Goal: Submit feedback/report problem

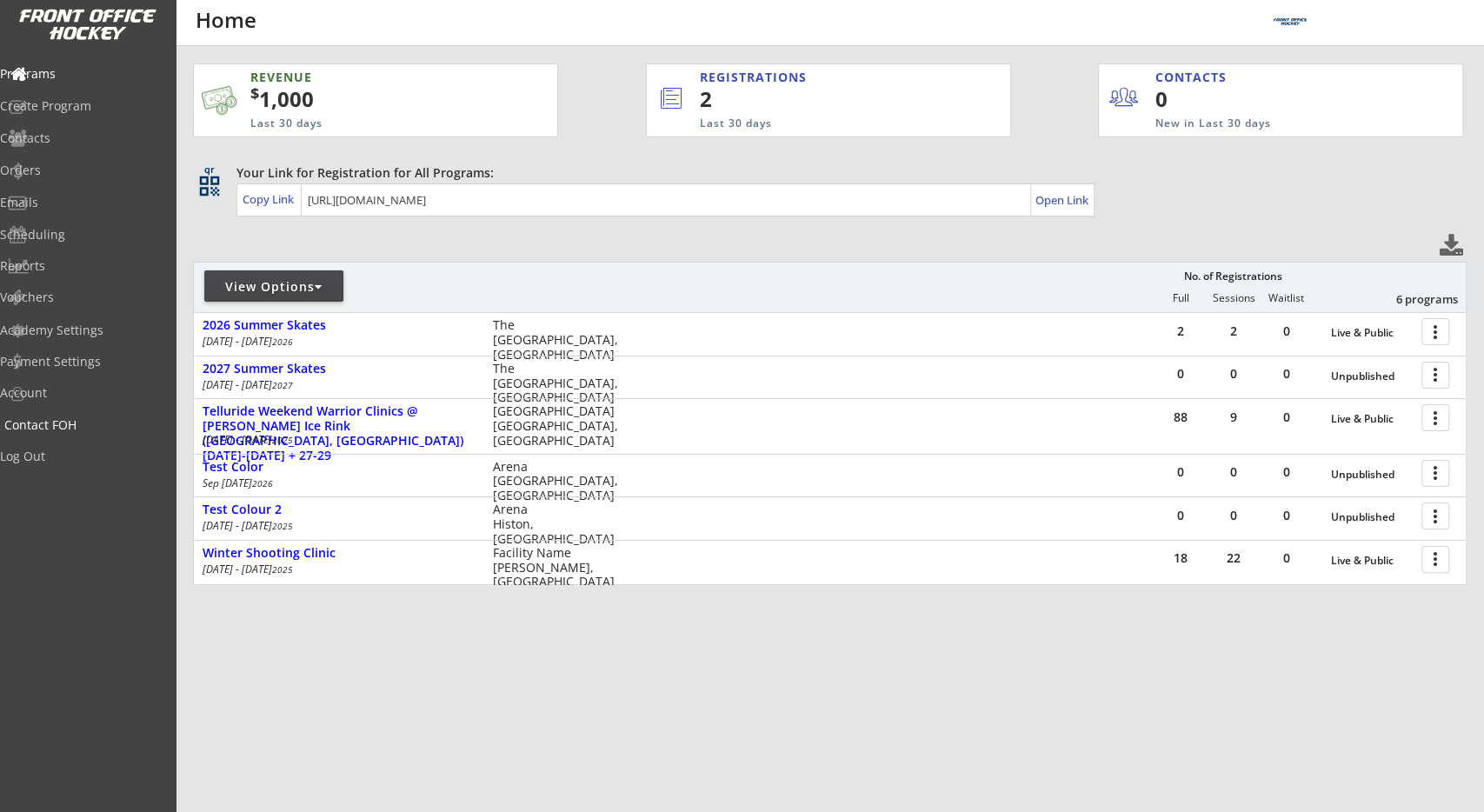
click at [104, 428] on div "Contact FOH" at bounding box center [82, 425] width 156 height 13
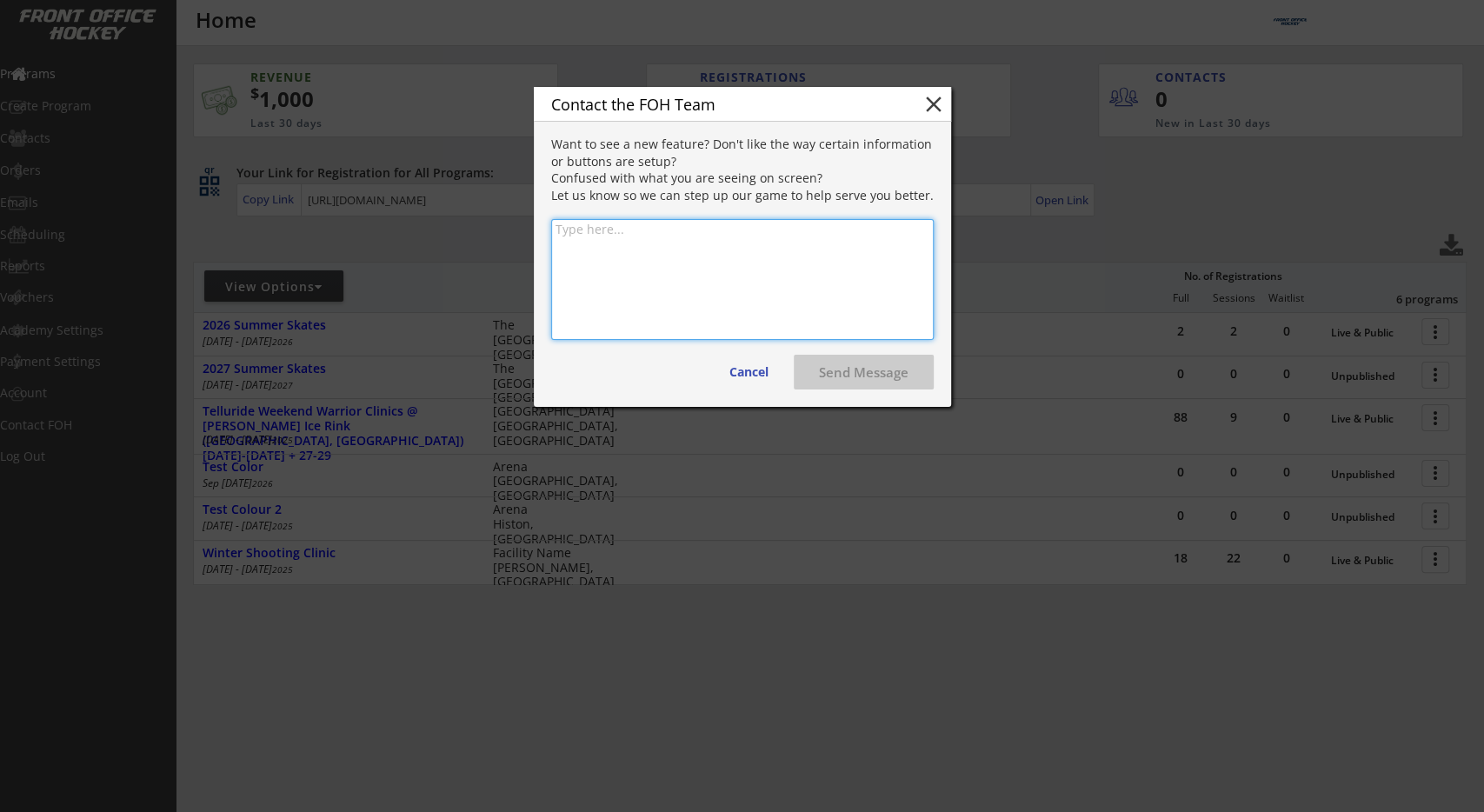
click at [606, 293] on textarea at bounding box center [742, 279] width 382 height 121
type textarea "test here / here"
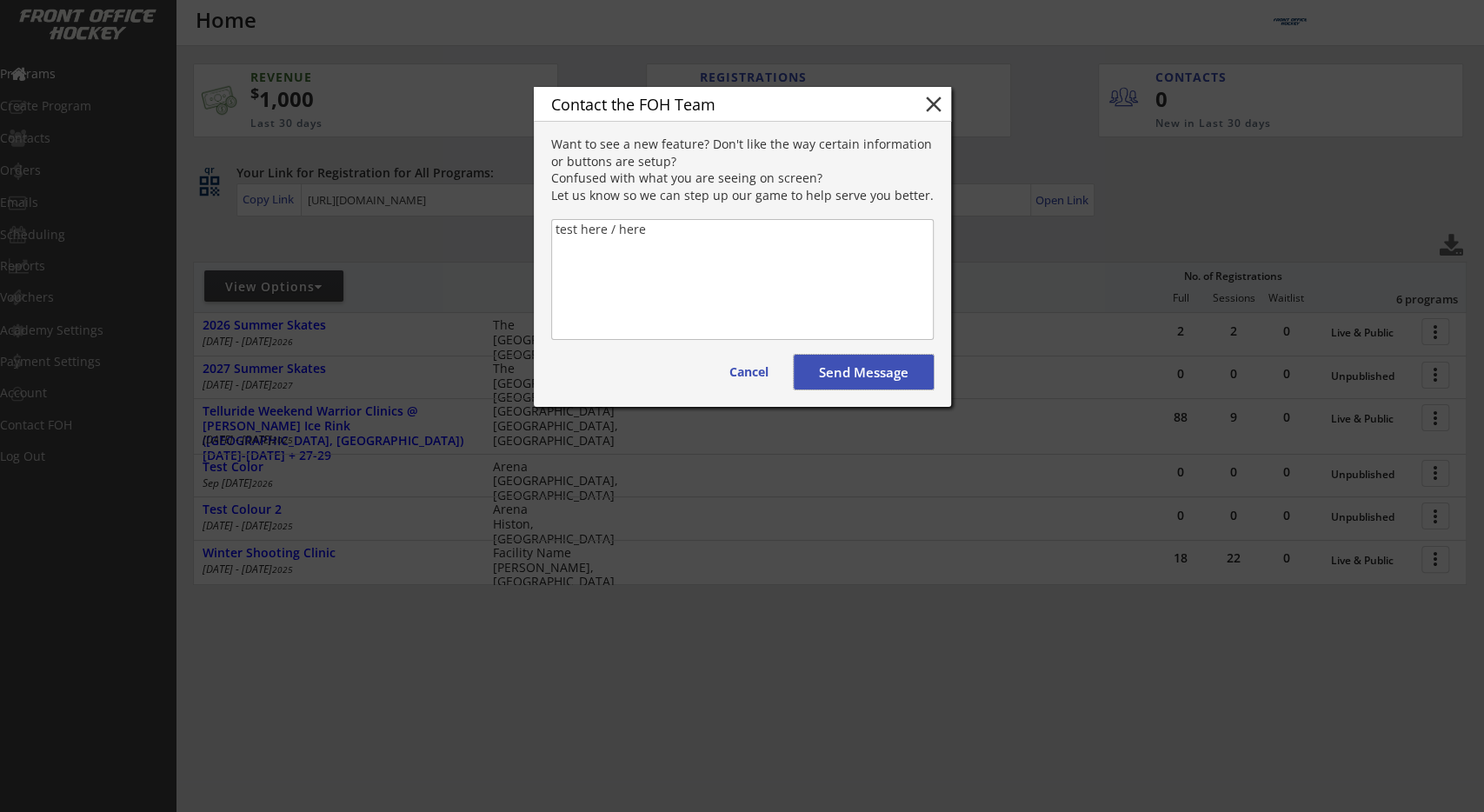
click at [835, 367] on button "Send Message" at bounding box center [864, 372] width 140 height 35
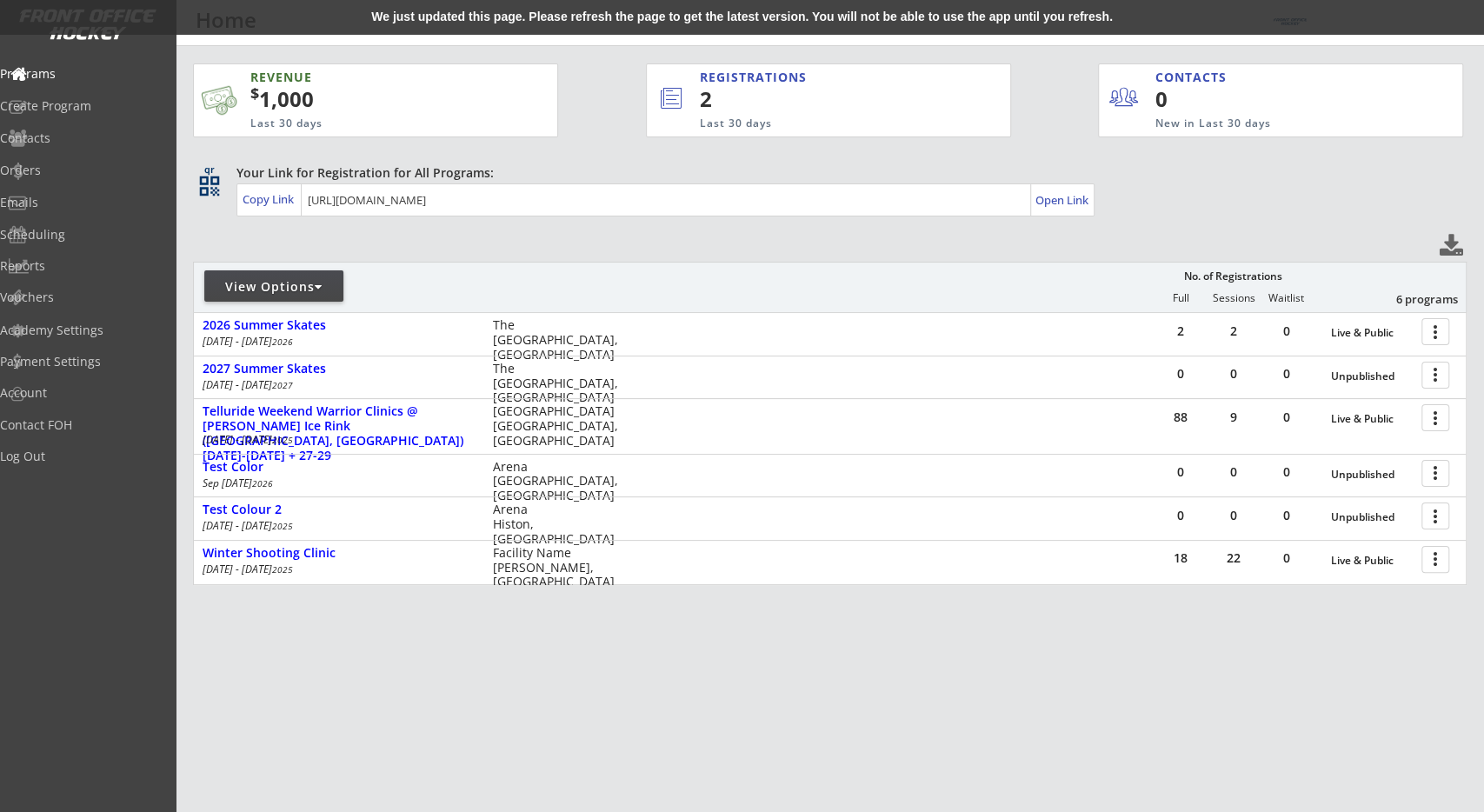
click at [780, 28] on div "We just updated this page. Please refresh the page to get the latest version. Y…" at bounding box center [742, 17] width 1484 height 35
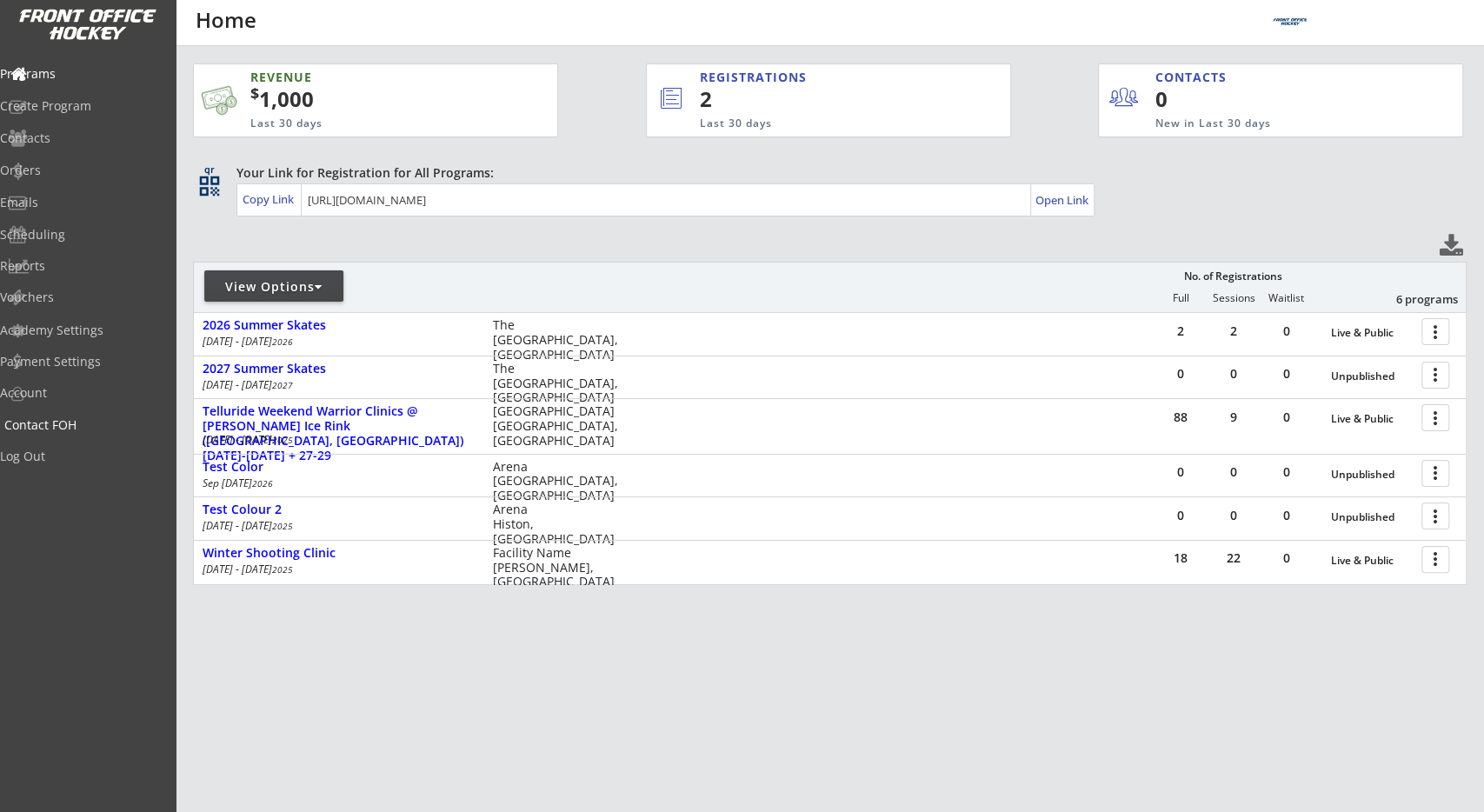
click at [98, 415] on div "Contact FOH" at bounding box center [82, 426] width 165 height 30
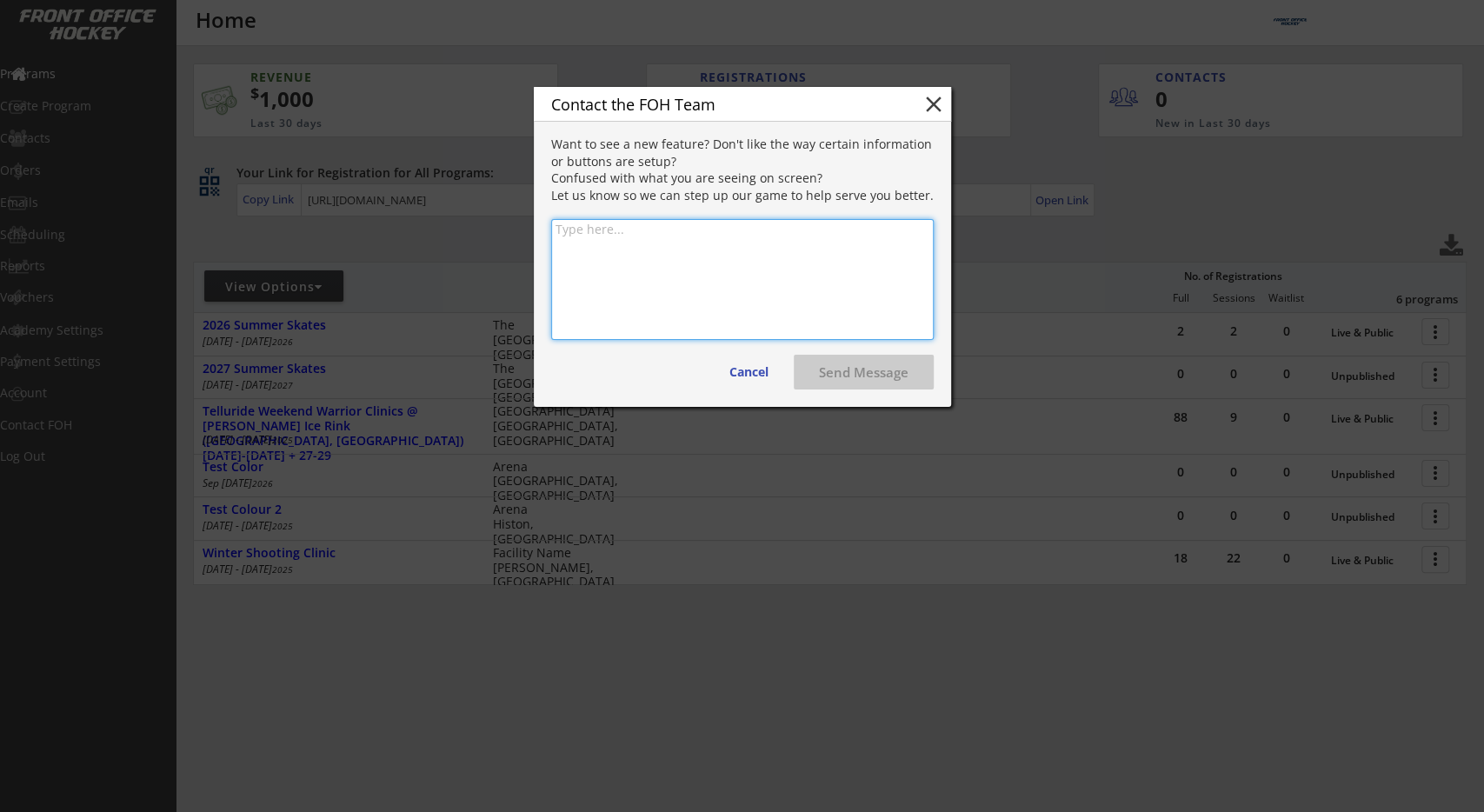
click at [599, 289] on textarea at bounding box center [742, 279] width 382 height 121
type textarea "test \ test"
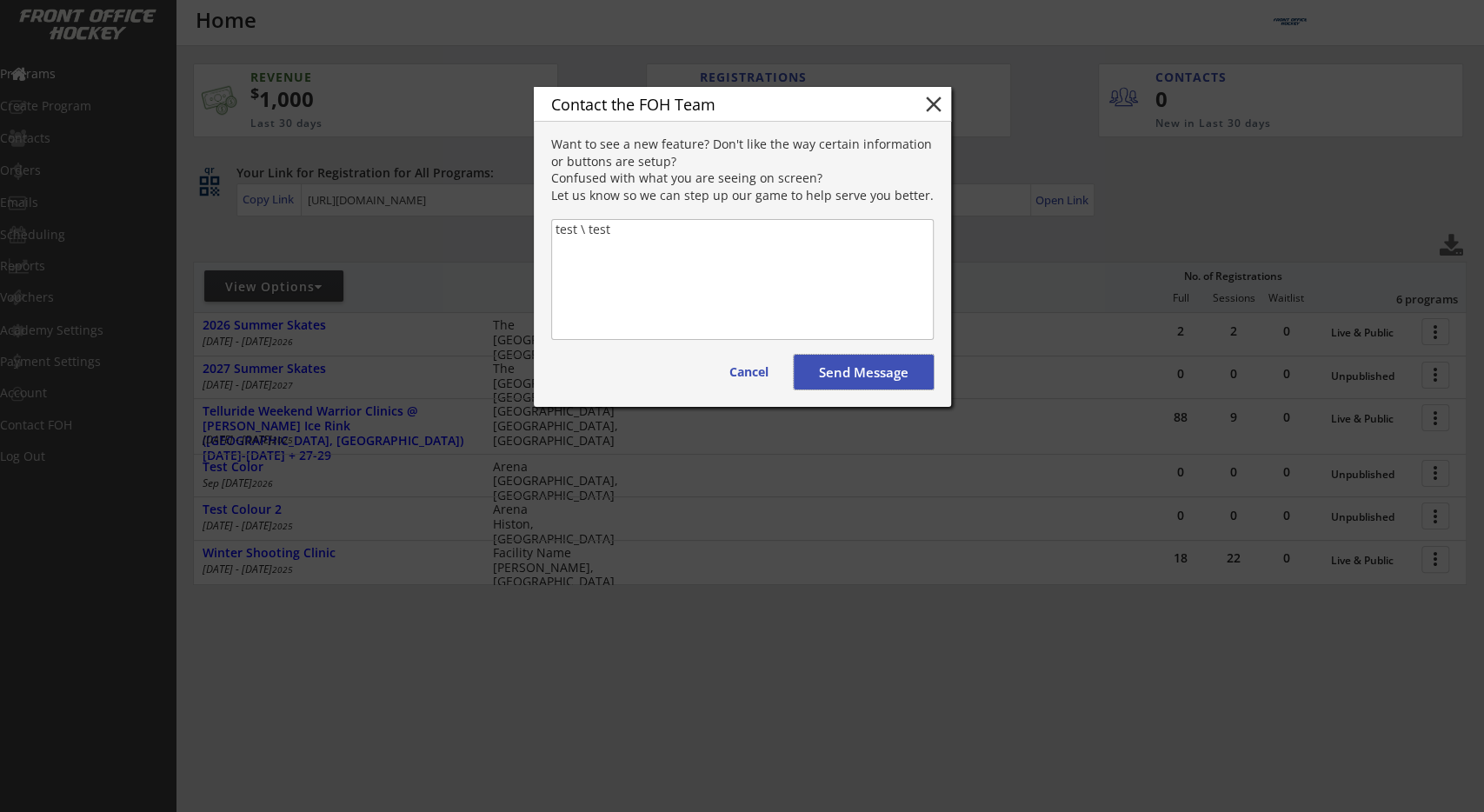
click at [827, 386] on button "Send Message" at bounding box center [864, 372] width 140 height 35
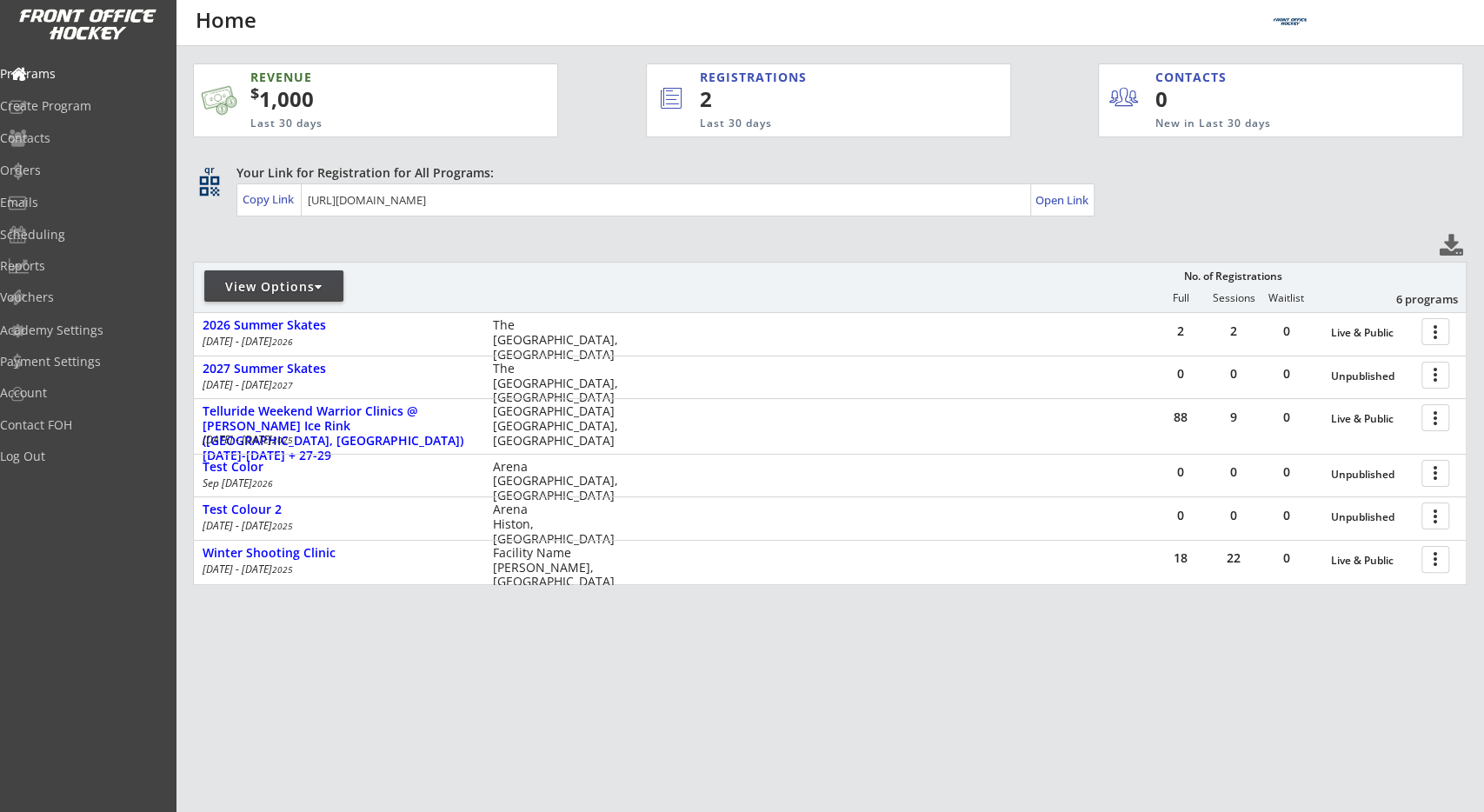
click at [877, 653] on div "REVENUE $ 1,000 Last 30 days REGISTRATIONS 2 Last 30 days CONTACTS 0 New in Las…" at bounding box center [830, 406] width 1274 height 721
